Goal: Task Accomplishment & Management: Manage account settings

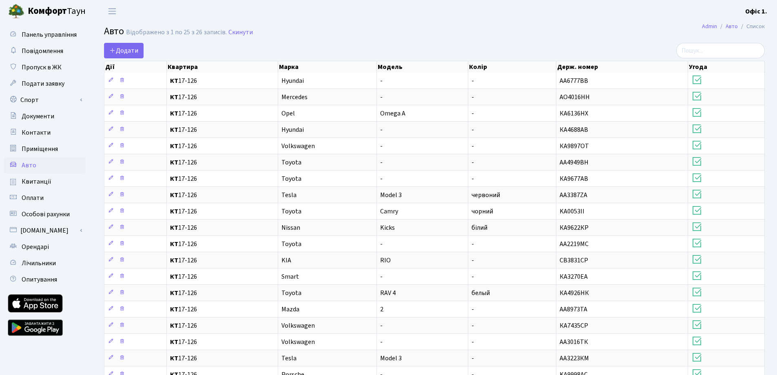
select select "25"
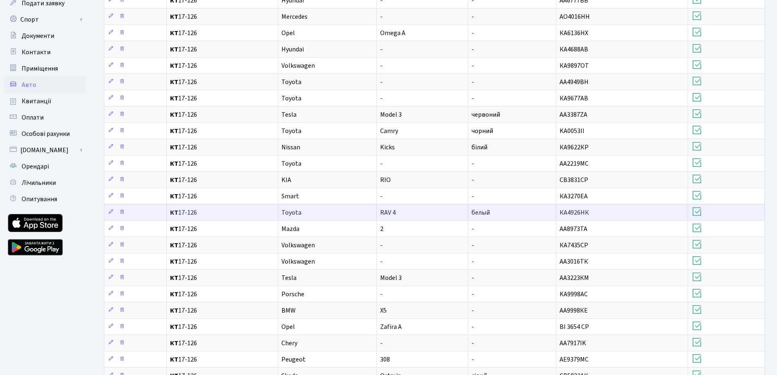
scroll to position [161, 0]
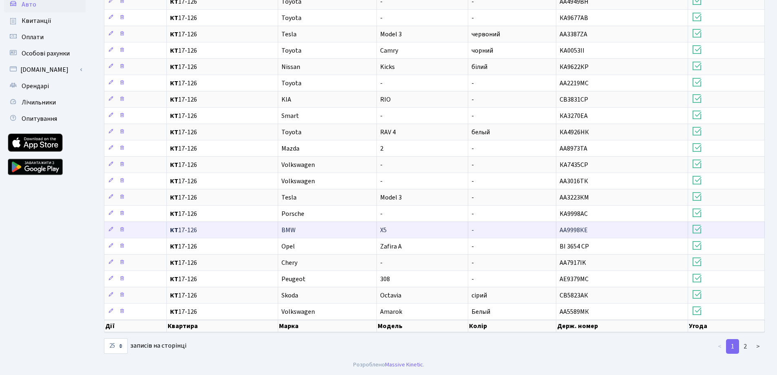
drag, startPoint x: 596, startPoint y: 228, endPoint x: 560, endPoint y: 228, distance: 36.3
click at [560, 228] on td "АА9998КЕ" at bounding box center [622, 230] width 132 height 16
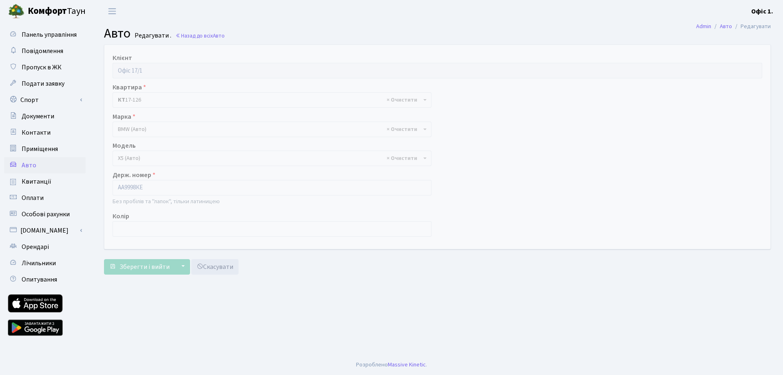
select select "263"
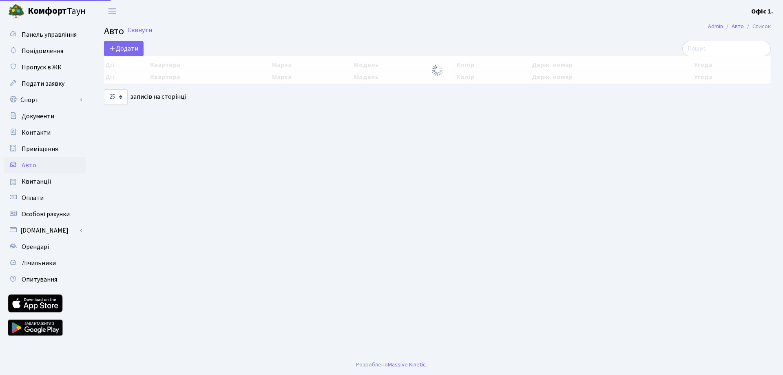
select select "25"
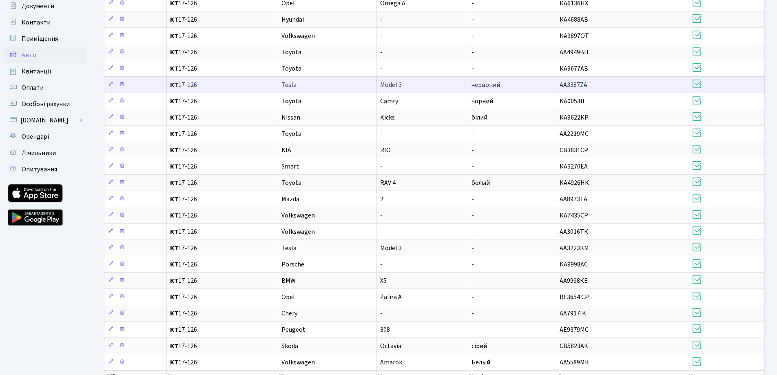
scroll to position [122, 0]
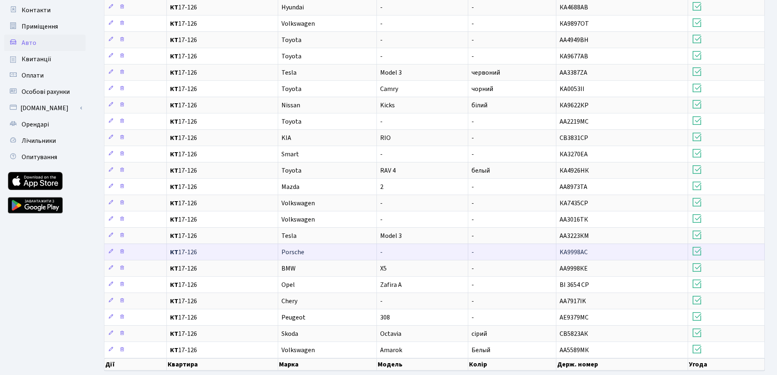
click at [581, 253] on span "KA9998AC" at bounding box center [574, 252] width 28 height 9
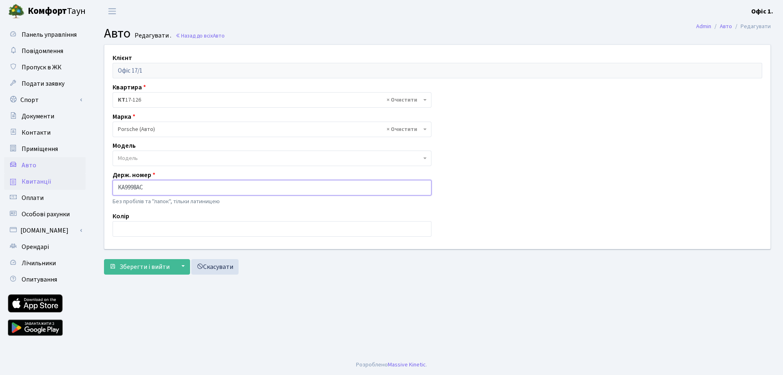
drag, startPoint x: 148, startPoint y: 187, endPoint x: 84, endPoint y: 182, distance: 64.6
click at [84, 182] on div "Панель управління Повідомлення Пропуск в ЖК Подати заявку Спорт Бронювання Скар…" at bounding box center [391, 188] width 783 height 332
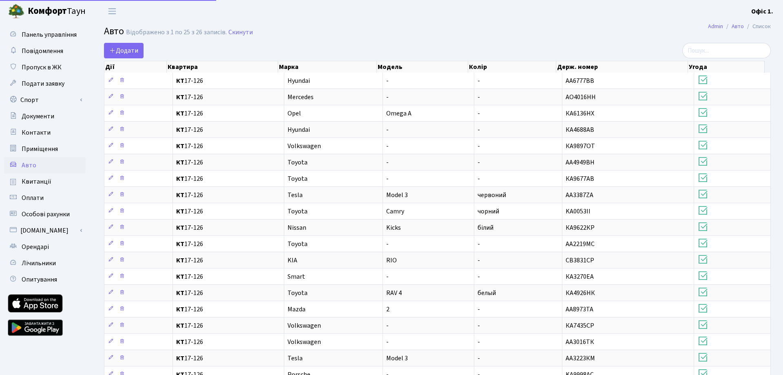
select select "25"
